Goal: Task Accomplishment & Management: Use online tool/utility

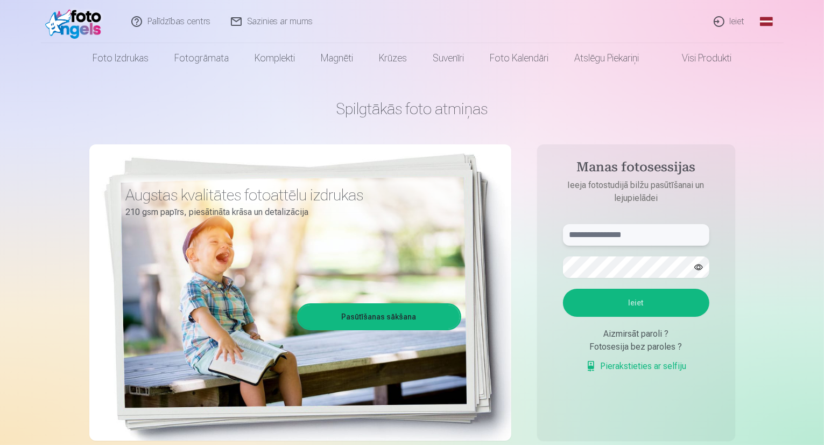
click at [640, 233] on input "text" at bounding box center [636, 235] width 146 height 22
type input "**********"
click at [663, 299] on button "Ieiet" at bounding box center [636, 303] width 146 height 28
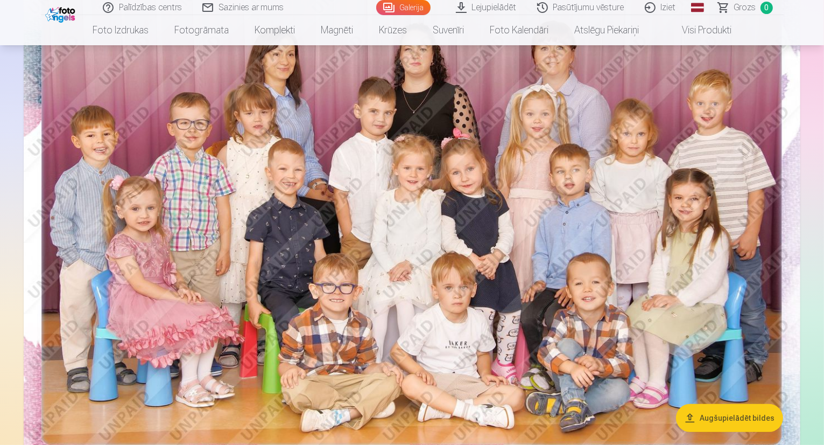
scroll to position [162, 0]
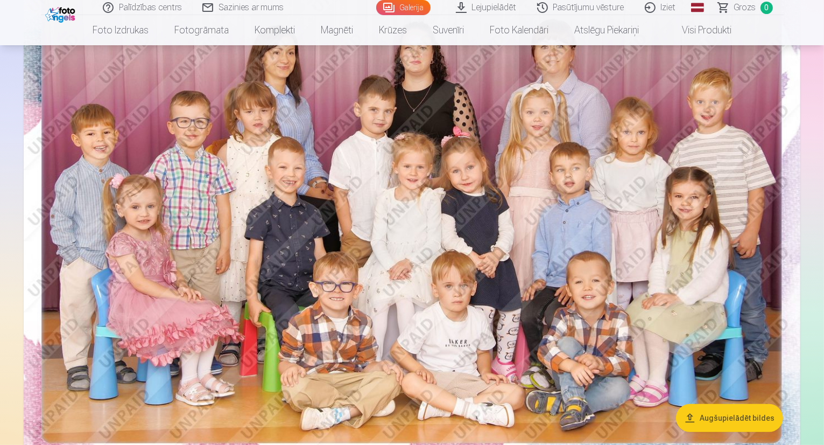
click at [746, 276] on img at bounding box center [412, 216] width 777 height 518
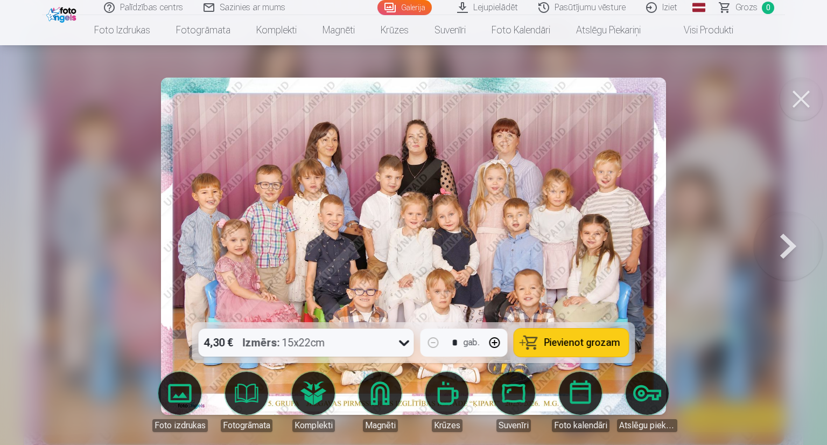
click at [787, 251] on button at bounding box center [788, 246] width 69 height 130
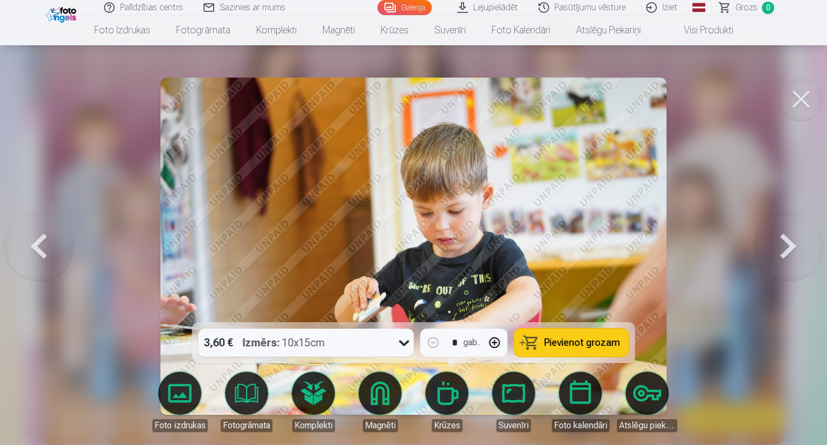
click at [784, 253] on button at bounding box center [788, 246] width 69 height 130
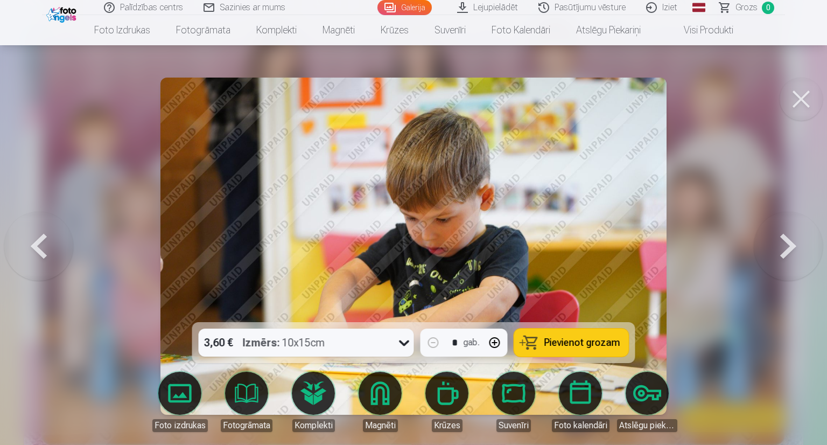
click at [784, 253] on button at bounding box center [788, 246] width 69 height 130
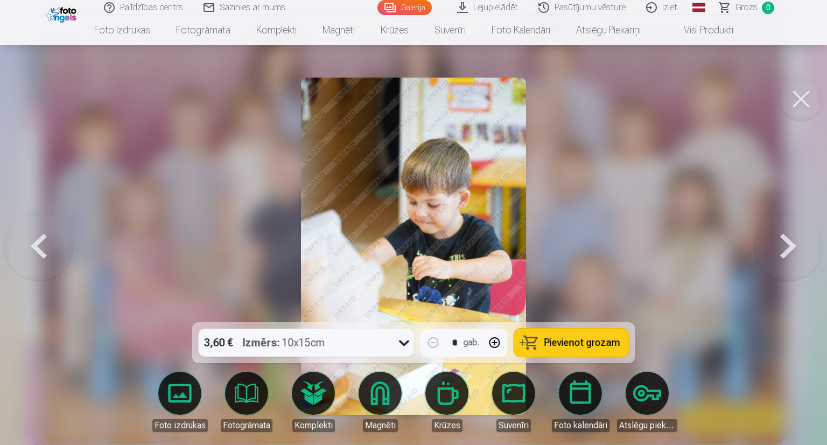
click at [784, 253] on button at bounding box center [788, 246] width 69 height 130
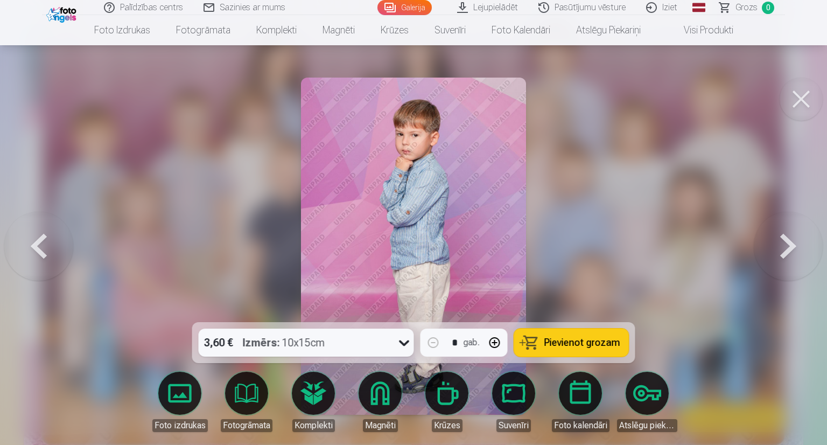
click at [784, 253] on button at bounding box center [788, 246] width 69 height 130
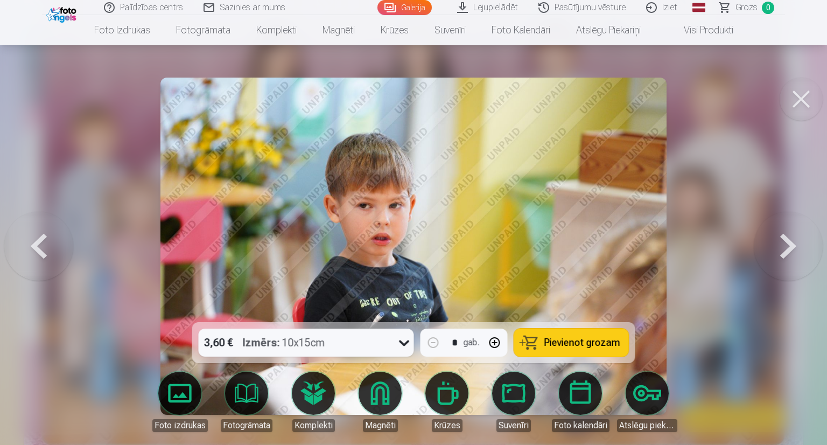
click at [784, 253] on button at bounding box center [788, 246] width 69 height 130
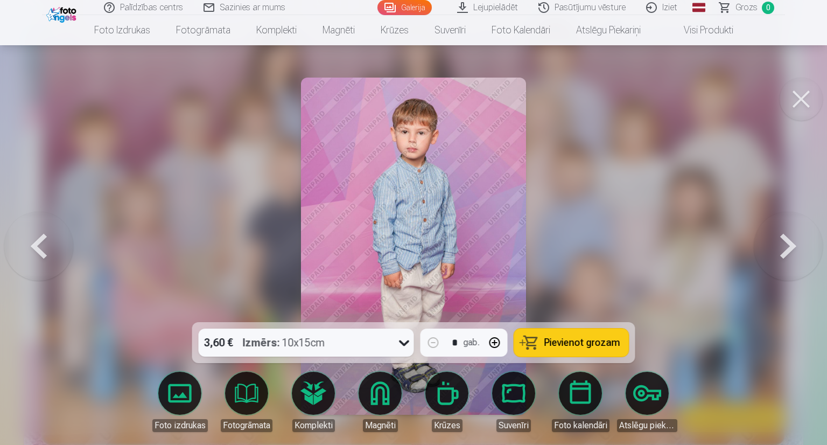
click at [784, 253] on button at bounding box center [788, 246] width 69 height 130
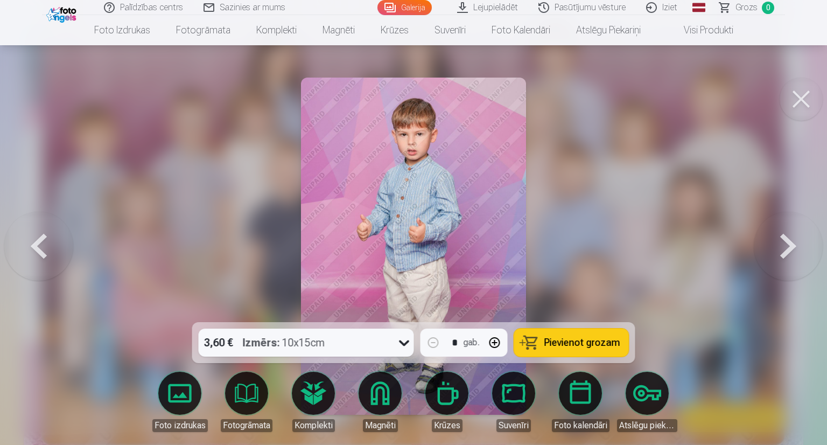
click at [784, 253] on button at bounding box center [788, 246] width 69 height 130
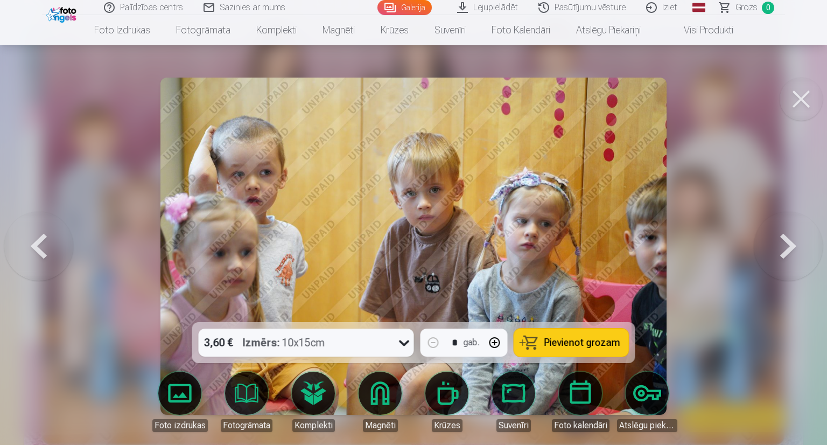
click at [784, 253] on button at bounding box center [788, 246] width 69 height 130
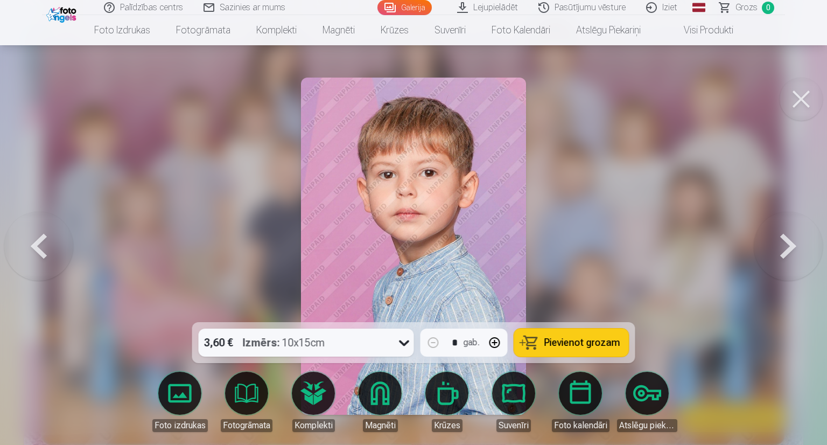
click at [788, 248] on button at bounding box center [788, 246] width 69 height 130
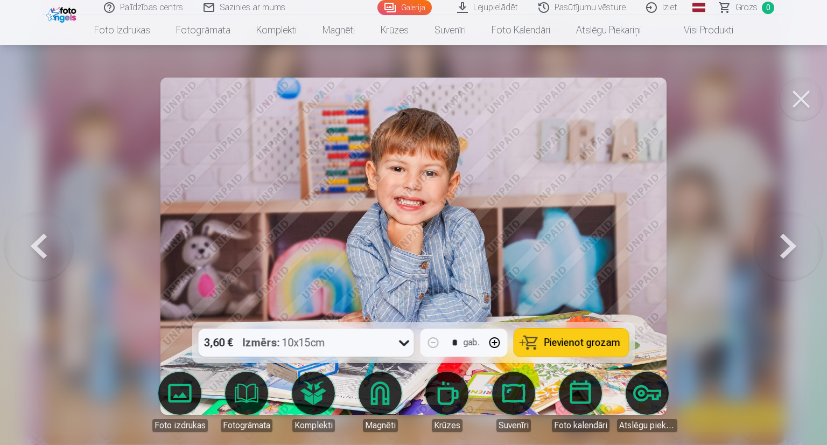
click at [778, 240] on button at bounding box center [788, 246] width 69 height 130
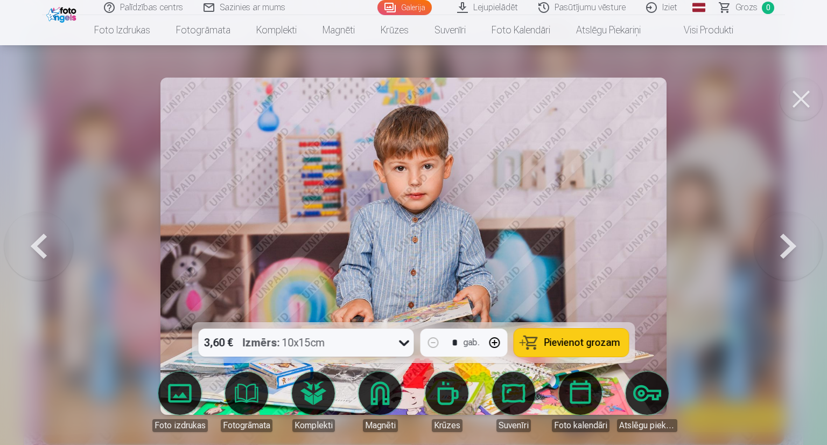
click at [777, 241] on button at bounding box center [788, 246] width 69 height 130
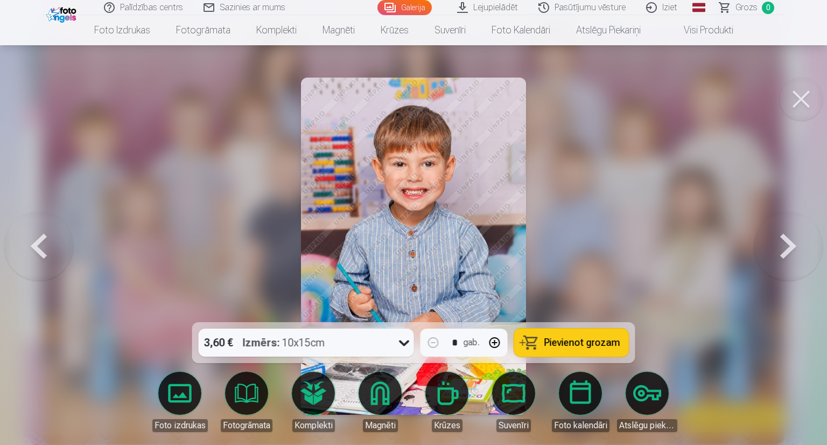
click at [776, 241] on button at bounding box center [788, 246] width 69 height 130
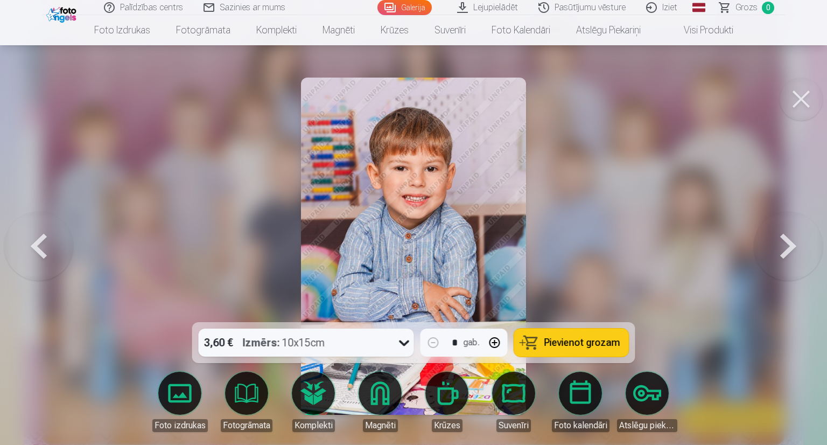
click at [776, 241] on button at bounding box center [788, 246] width 69 height 130
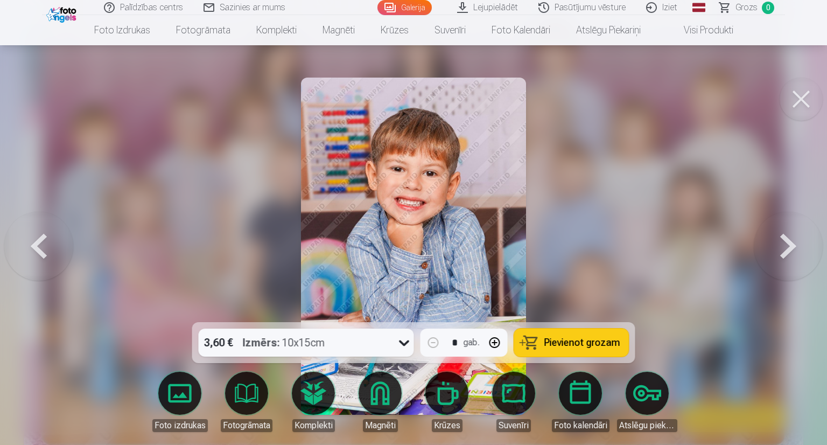
click at [776, 241] on button at bounding box center [788, 246] width 69 height 130
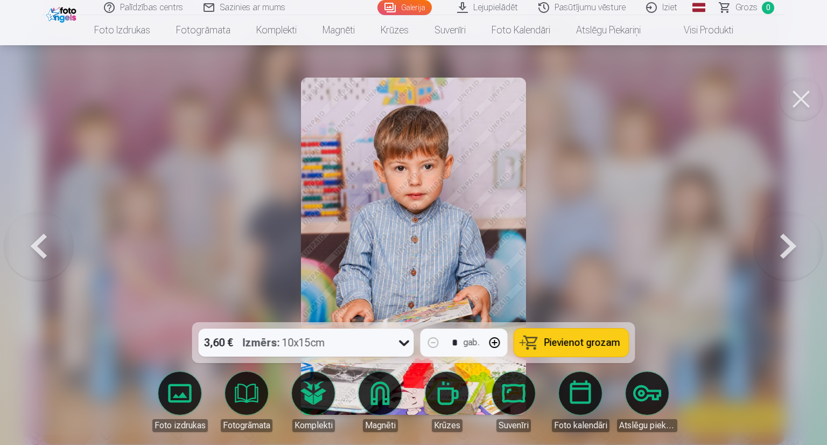
click at [776, 241] on button at bounding box center [788, 246] width 69 height 130
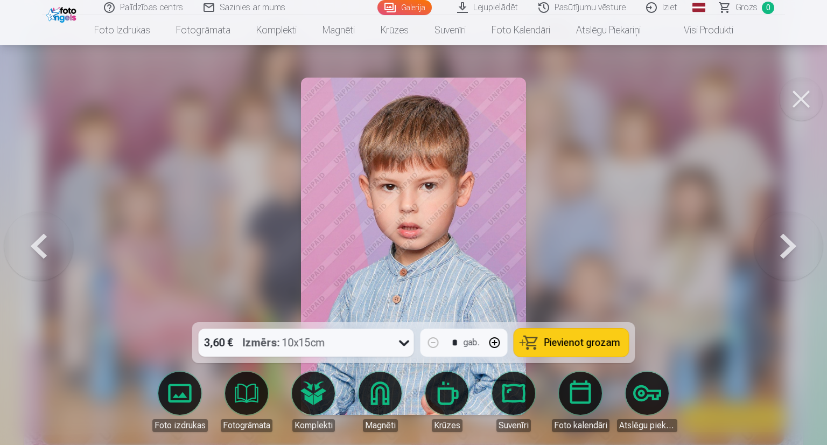
click at [776, 241] on button at bounding box center [788, 246] width 69 height 130
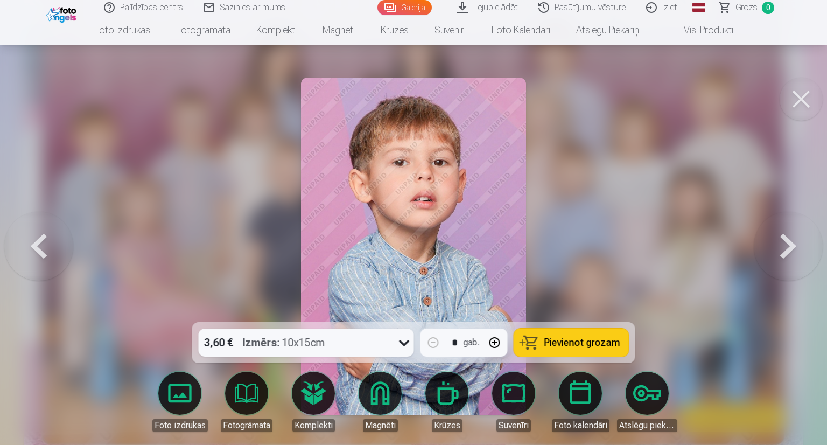
drag, startPoint x: 776, startPoint y: 241, endPoint x: 776, endPoint y: 249, distance: 8.1
click at [776, 249] on button at bounding box center [788, 246] width 69 height 130
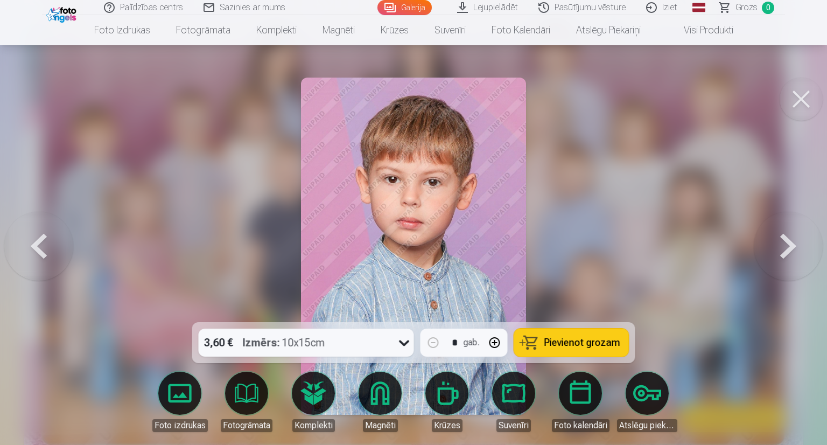
click at [776, 249] on button at bounding box center [788, 246] width 69 height 130
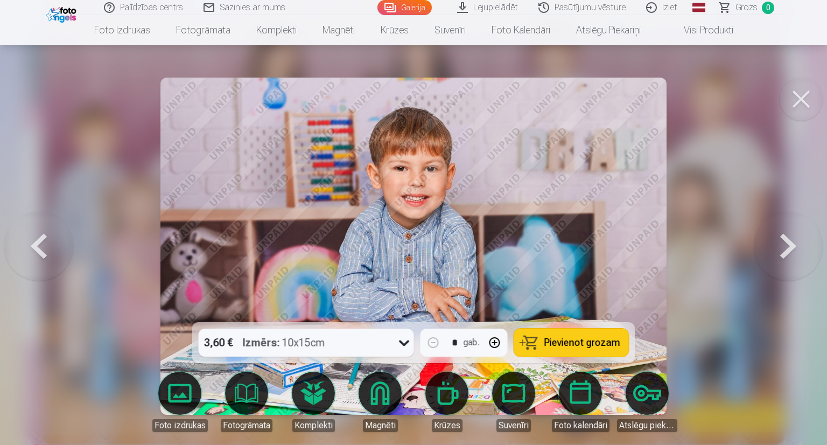
click at [776, 249] on button at bounding box center [788, 246] width 69 height 130
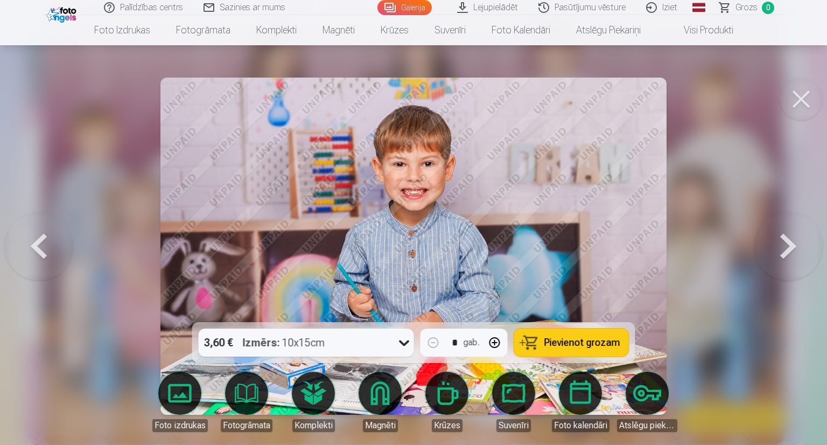
click at [776, 249] on button at bounding box center [788, 246] width 69 height 130
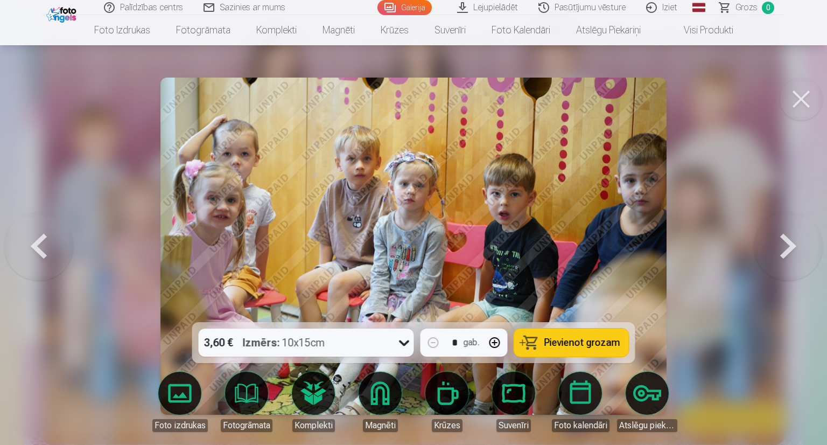
drag, startPoint x: 826, startPoint y: 313, endPoint x: 817, endPoint y: 331, distance: 20.0
click at [822, 330] on div at bounding box center [413, 222] width 827 height 445
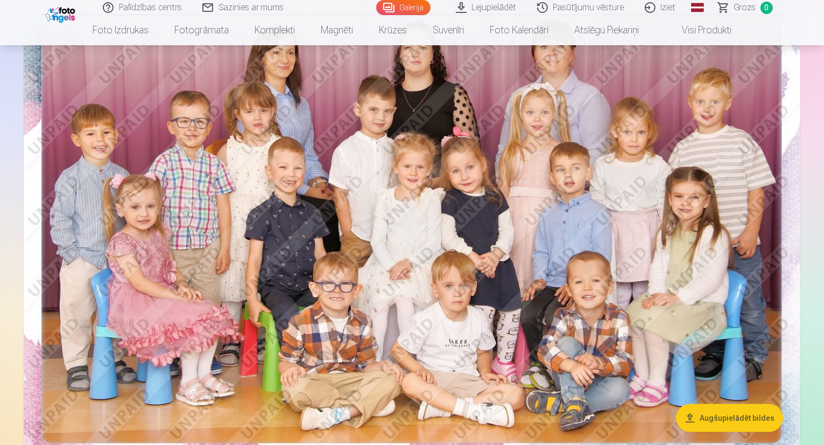
click at [682, 190] on img at bounding box center [412, 216] width 777 height 518
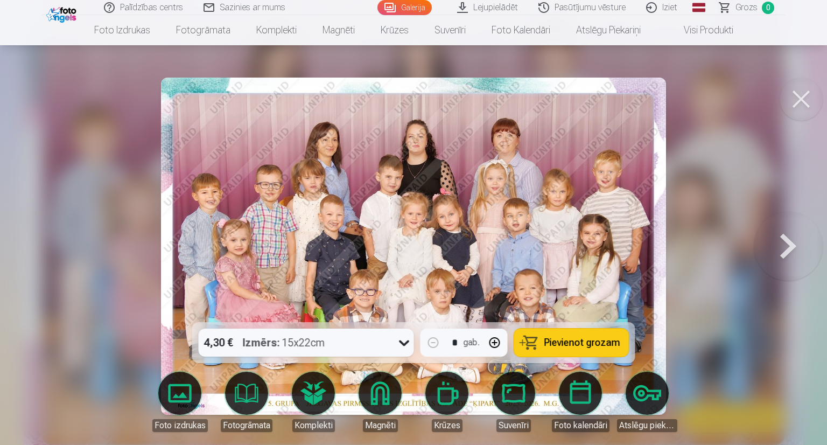
click at [786, 258] on button at bounding box center [788, 246] width 69 height 130
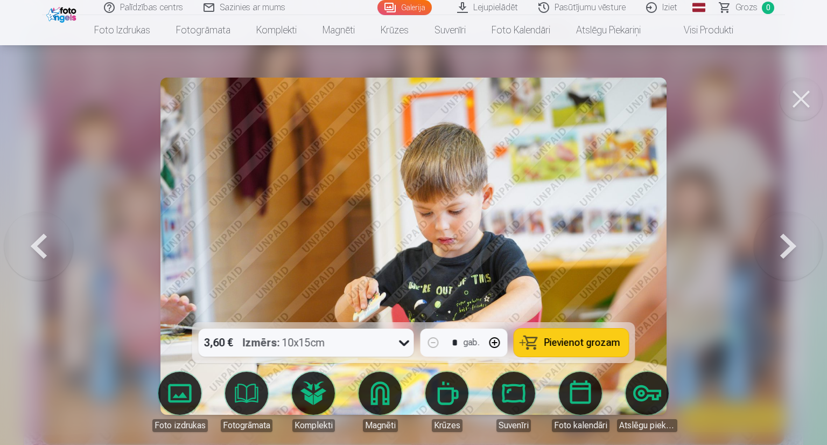
click at [786, 258] on button at bounding box center [788, 246] width 69 height 130
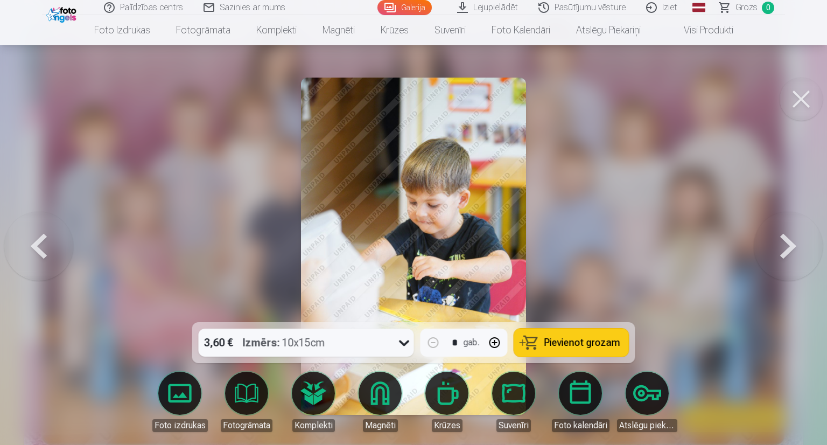
click at [786, 258] on button at bounding box center [788, 246] width 69 height 130
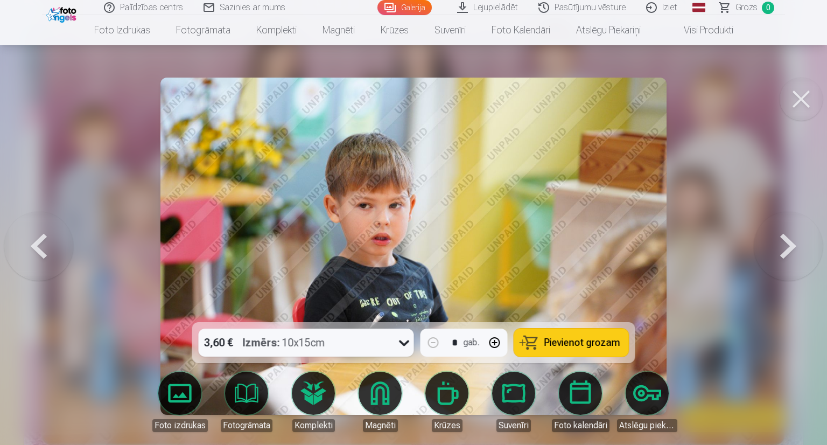
click at [786, 258] on button at bounding box center [788, 246] width 69 height 130
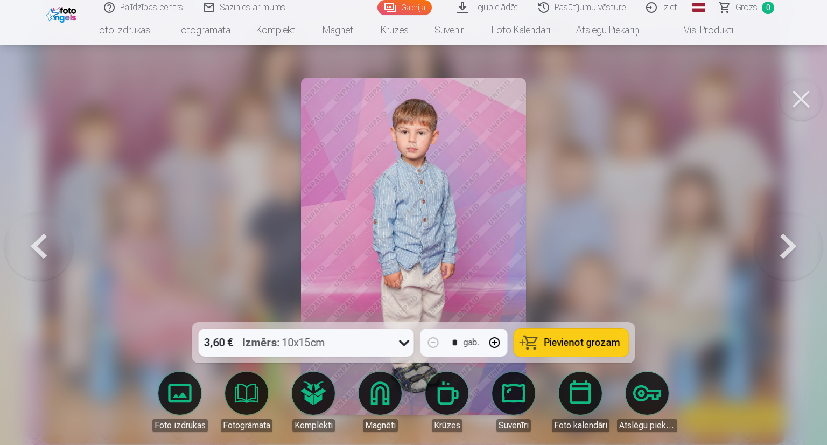
click at [786, 258] on button at bounding box center [788, 246] width 69 height 130
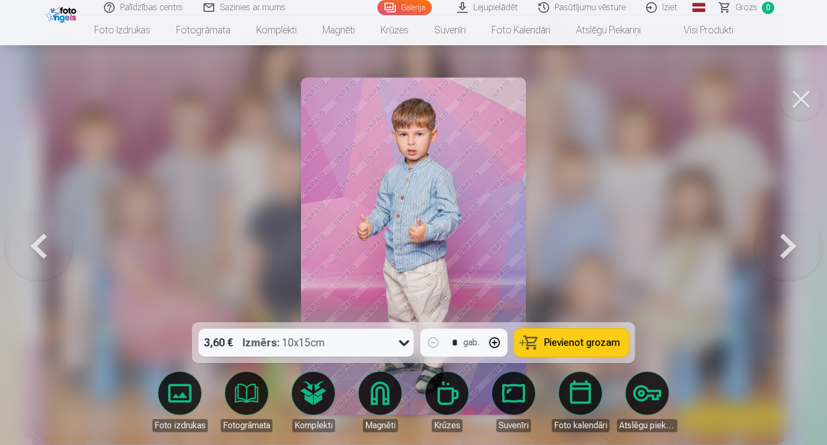
click at [786, 258] on button at bounding box center [788, 246] width 69 height 130
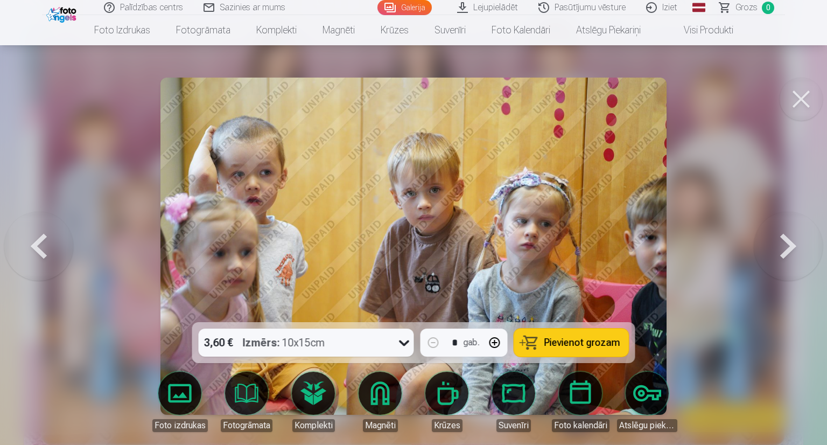
click at [786, 258] on button at bounding box center [788, 246] width 69 height 130
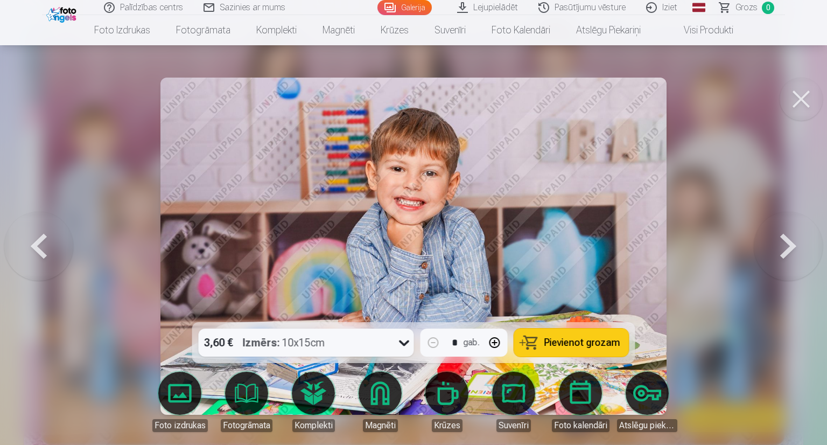
click at [786, 258] on button at bounding box center [788, 246] width 69 height 130
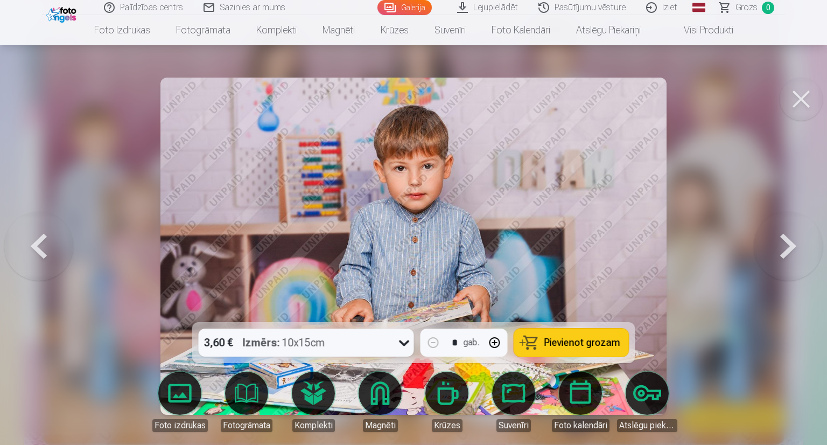
click at [786, 258] on button at bounding box center [788, 246] width 69 height 130
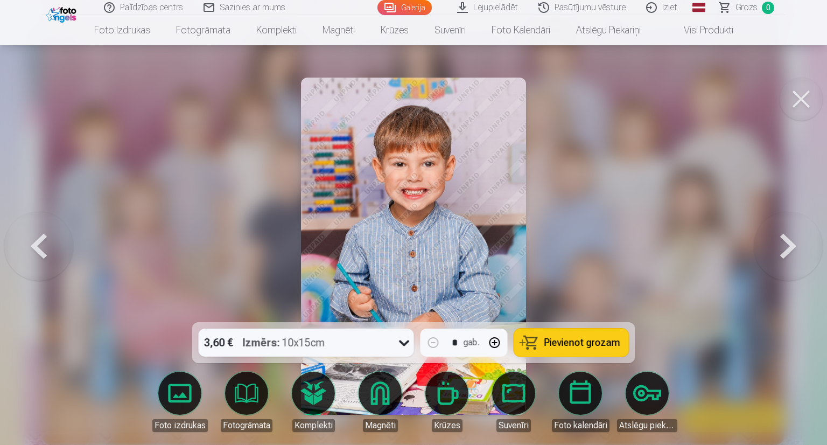
click at [786, 258] on button at bounding box center [788, 246] width 69 height 130
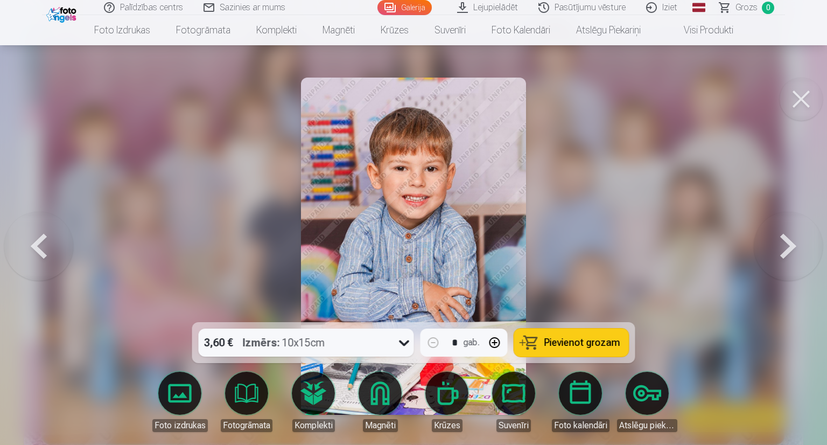
click at [786, 258] on button at bounding box center [788, 246] width 69 height 130
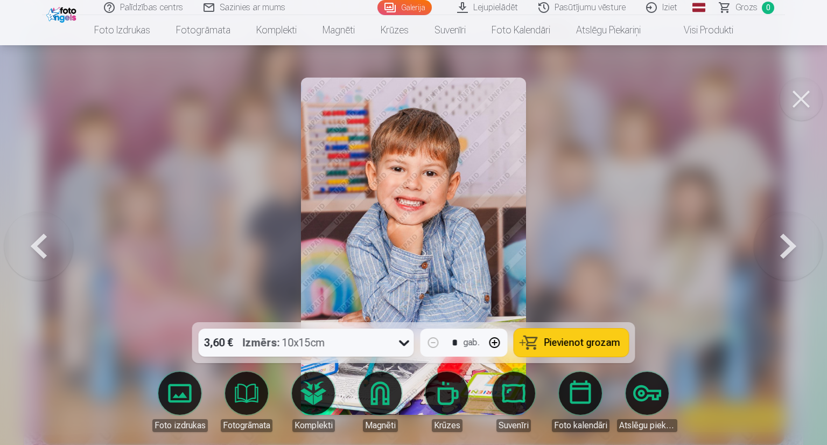
click at [786, 258] on button at bounding box center [788, 246] width 69 height 130
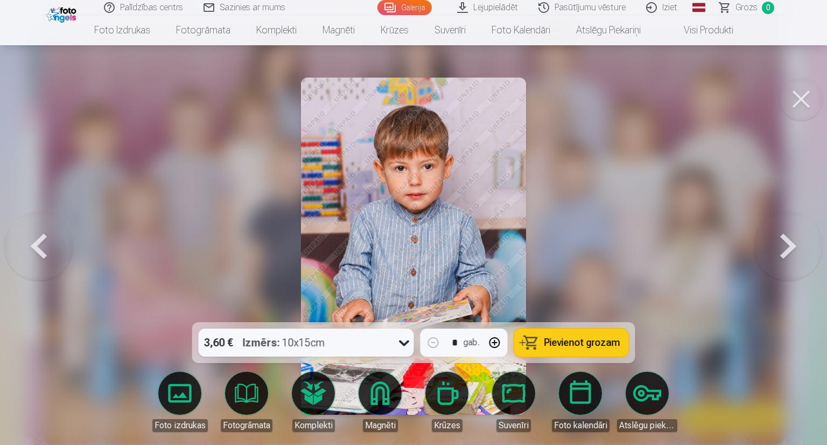
click at [786, 258] on button at bounding box center [788, 246] width 69 height 130
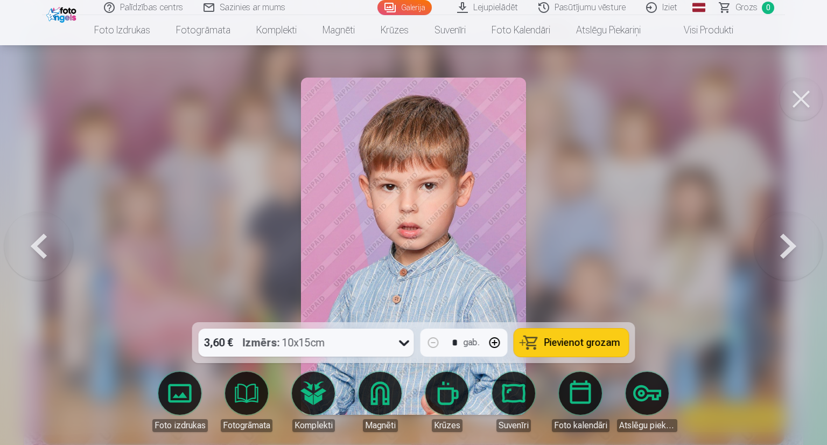
click at [786, 258] on button at bounding box center [788, 246] width 69 height 130
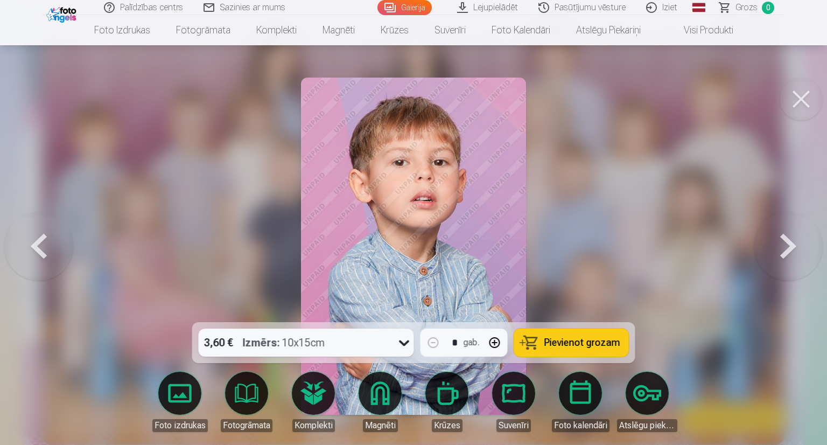
click at [786, 258] on button at bounding box center [788, 246] width 69 height 130
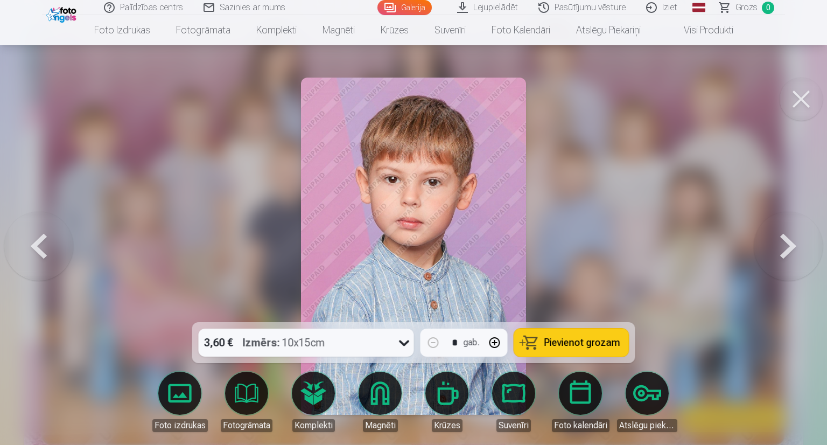
click at [786, 258] on button at bounding box center [788, 246] width 69 height 130
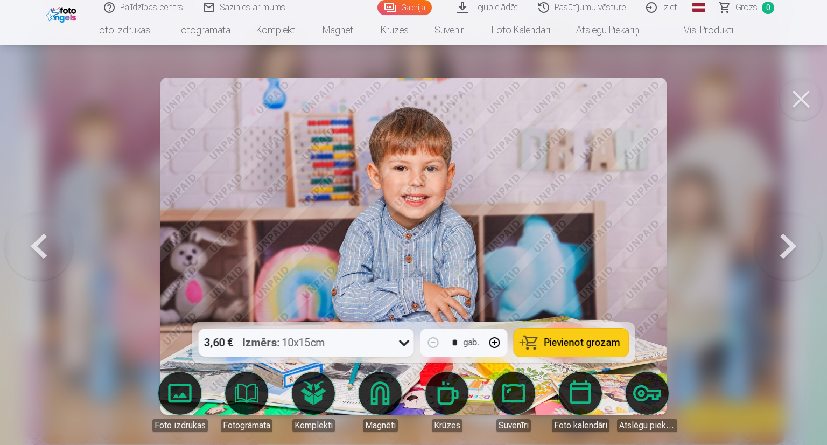
click at [786, 258] on button at bounding box center [788, 246] width 69 height 130
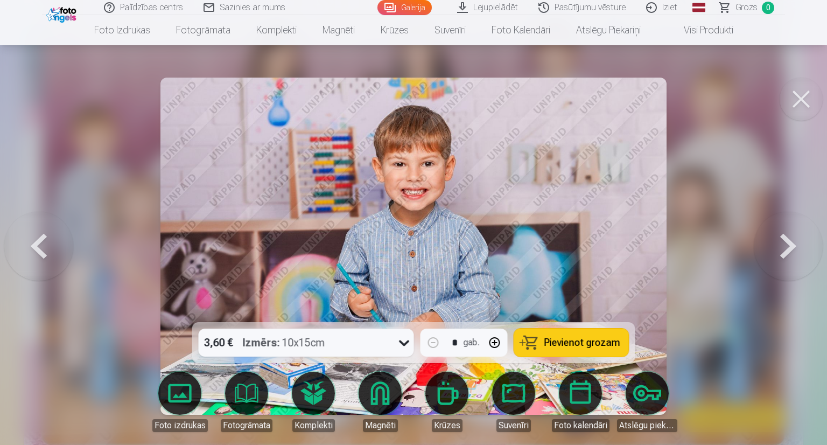
click at [786, 258] on button at bounding box center [788, 246] width 69 height 130
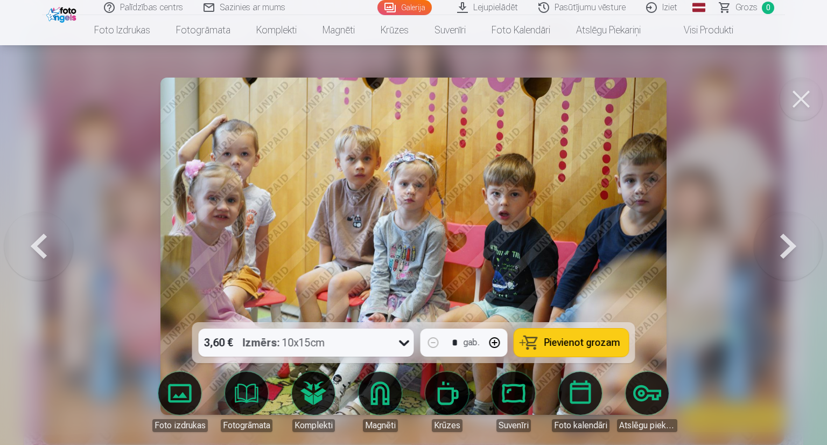
click at [786, 258] on button at bounding box center [788, 246] width 69 height 130
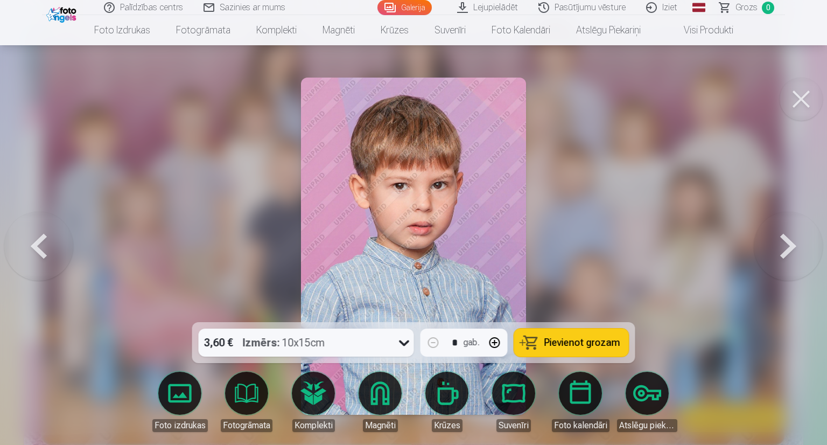
click at [786, 257] on button at bounding box center [788, 246] width 69 height 130
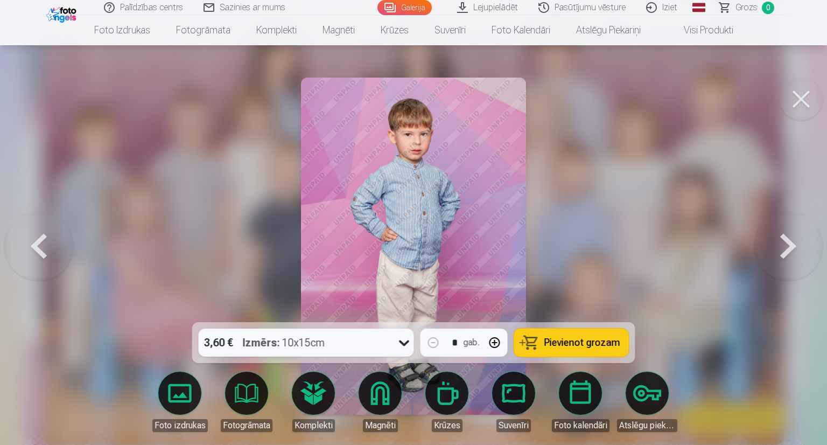
click at [786, 257] on button at bounding box center [788, 246] width 69 height 130
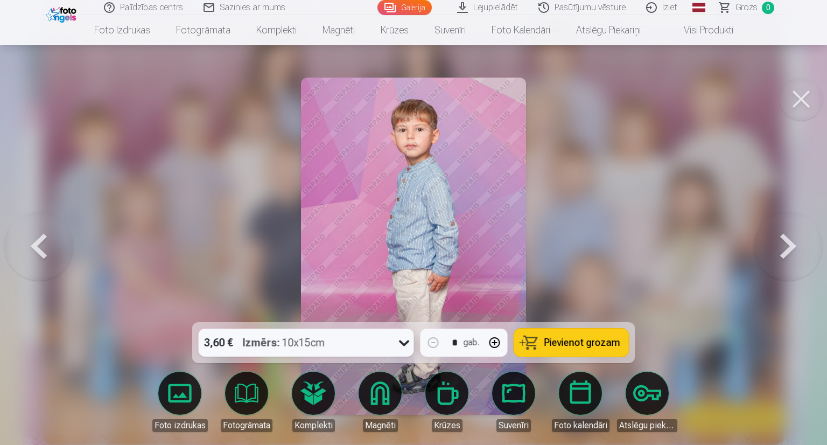
click at [786, 257] on button at bounding box center [788, 246] width 69 height 130
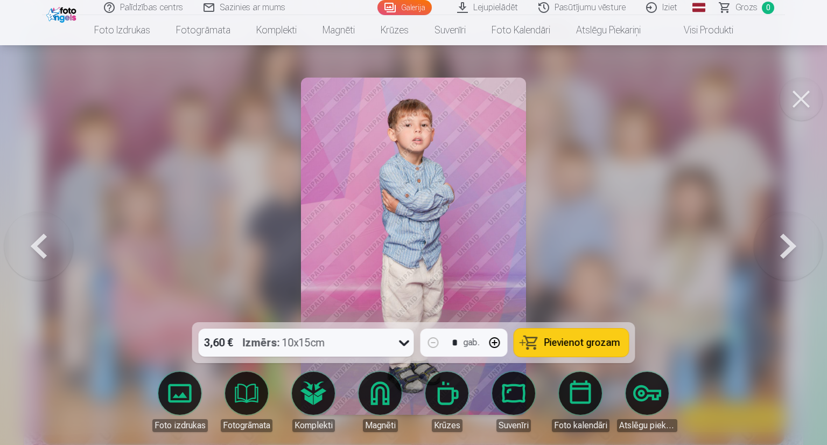
click at [786, 257] on button at bounding box center [788, 246] width 69 height 130
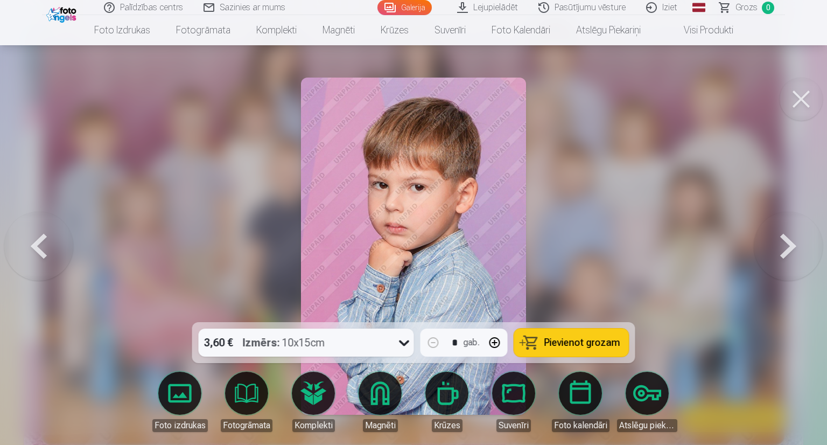
click at [786, 257] on button at bounding box center [788, 246] width 69 height 130
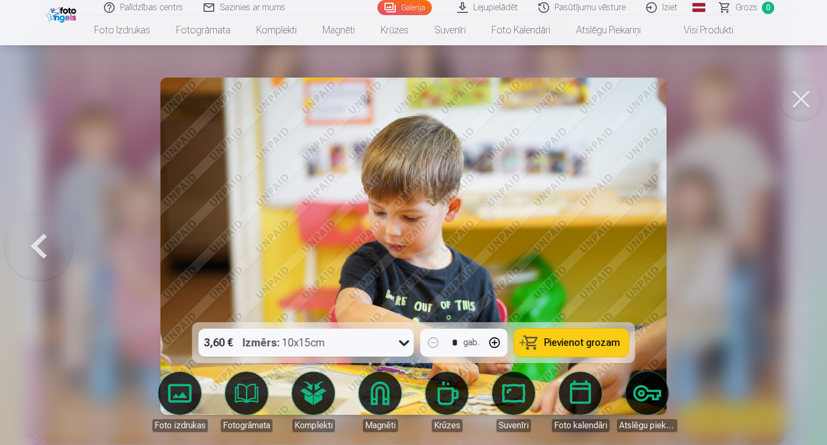
click at [786, 257] on div at bounding box center [413, 222] width 827 height 445
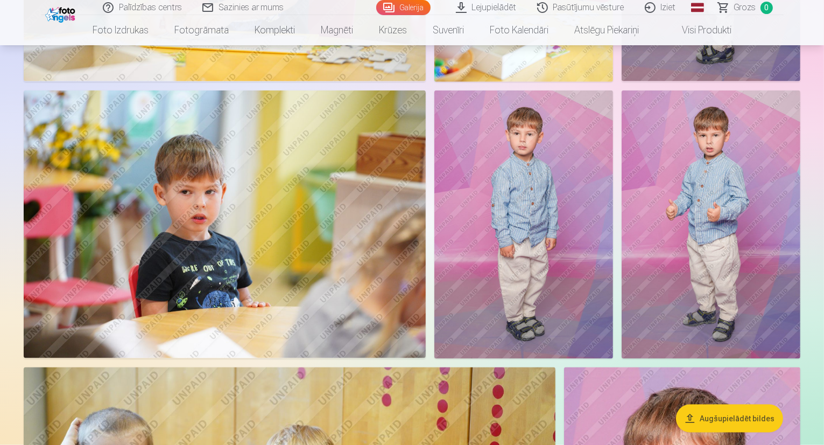
scroll to position [1663, 0]
